Goal: Communication & Community: Answer question/provide support

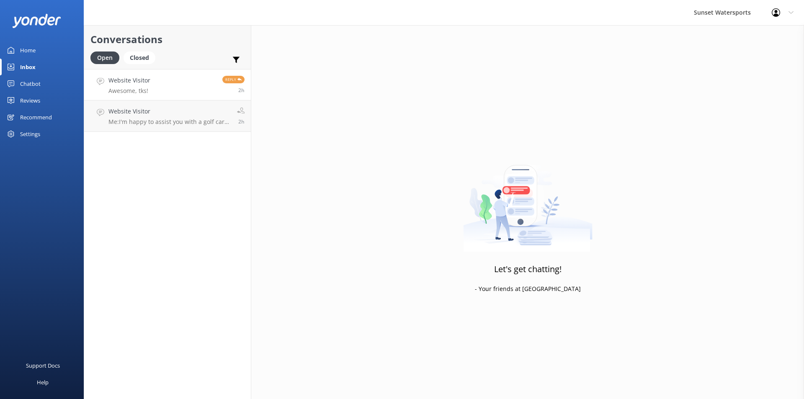
click at [155, 87] on link "Website Visitor Awesome, tks! Reply 2h" at bounding box center [167, 84] width 167 height 31
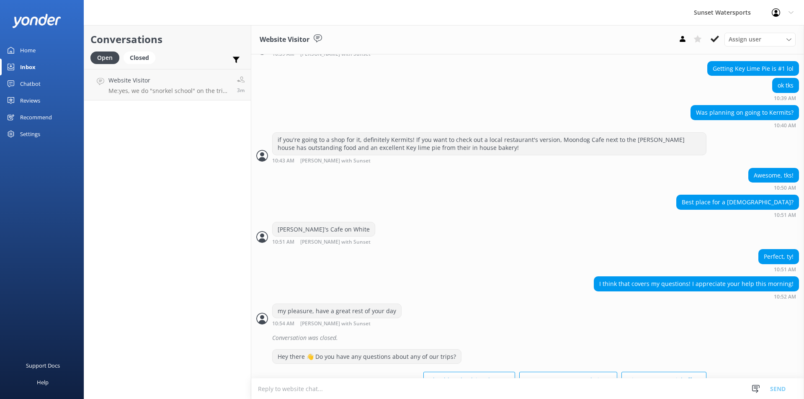
scroll to position [2358, 0]
click at [152, 91] on p "Me: yes, we do "snorkel school" on the trip out to the reef!" at bounding box center [167, 91] width 119 height 8
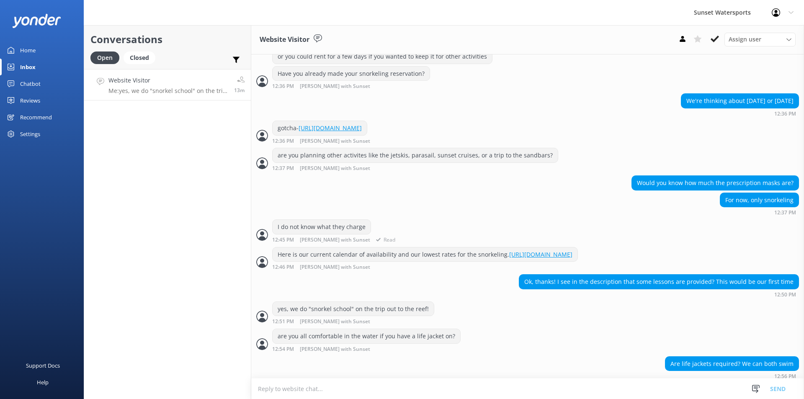
scroll to position [418, 0]
